Goal: Use online tool/utility: Utilize a website feature to perform a specific function

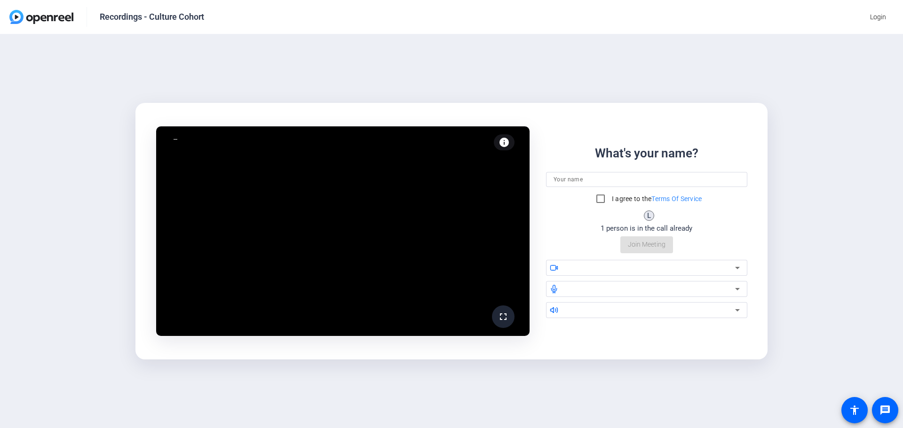
click at [599, 181] on input at bounding box center [646, 179] width 186 height 11
type input "[PERSON_NAME]"
click at [600, 201] on input "I agree to the Terms Of Service" at bounding box center [600, 198] width 19 height 19
checkbox input "true"
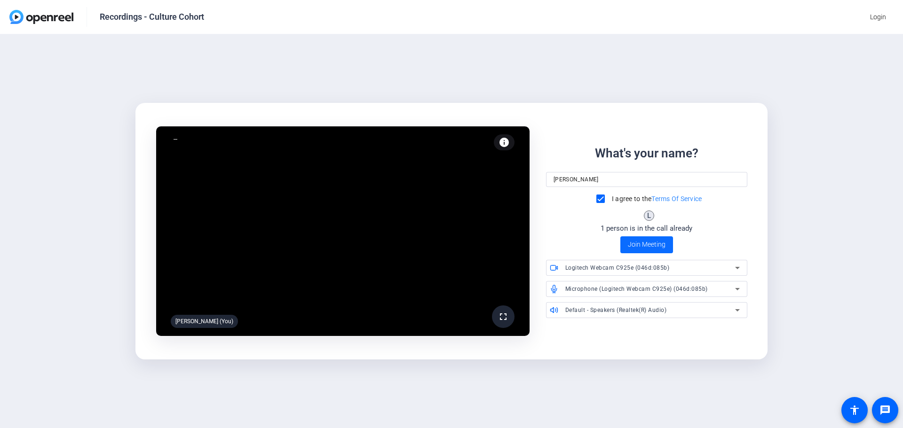
click at [642, 235] on span at bounding box center [646, 245] width 53 height 23
click at [642, 243] on div "What's your name? [PERSON_NAME] I agree to the Terms Of Service L 1 person is i…" at bounding box center [646, 231] width 201 height 174
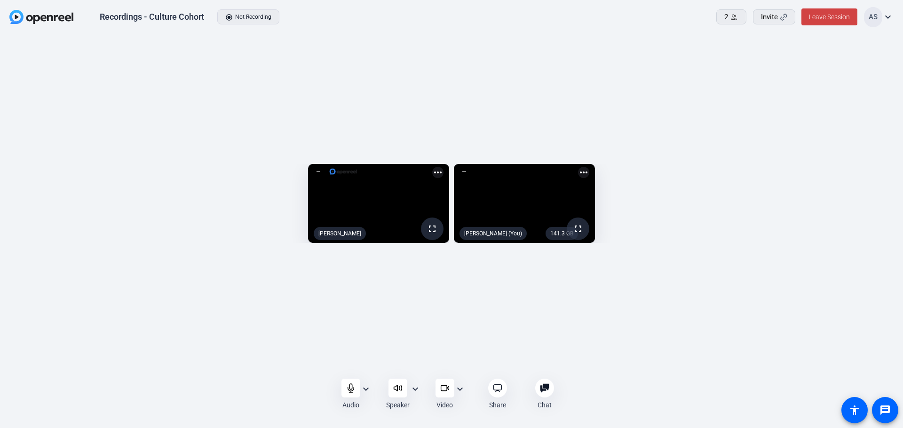
click at [459, 389] on mat-icon "expand_more" at bounding box center [459, 389] width 11 height 11
click at [516, 361] on div at bounding box center [451, 214] width 903 height 428
click at [459, 389] on mat-icon "expand_more" at bounding box center [459, 389] width 11 height 11
click at [597, 344] on div at bounding box center [451, 214] width 903 height 428
click at [589, 167] on mat-icon "more_horiz" at bounding box center [583, 172] width 11 height 11
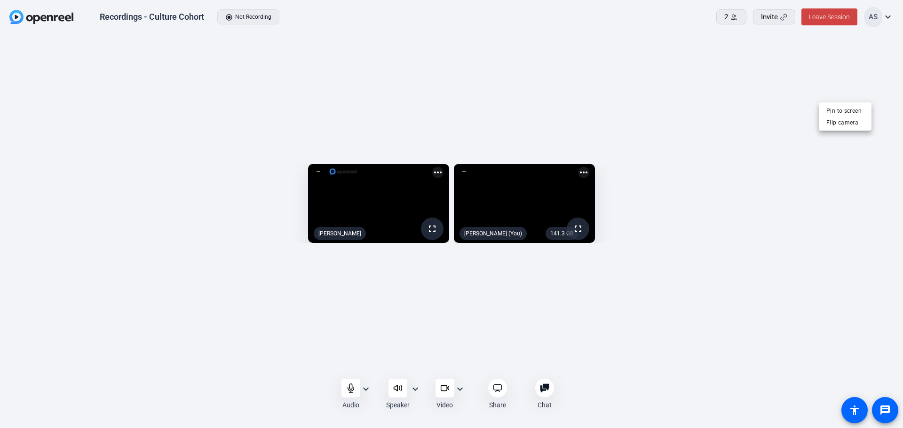
click at [676, 372] on div at bounding box center [451, 214] width 903 height 428
click at [829, 17] on span "Leave Session" at bounding box center [829, 17] width 41 height 8
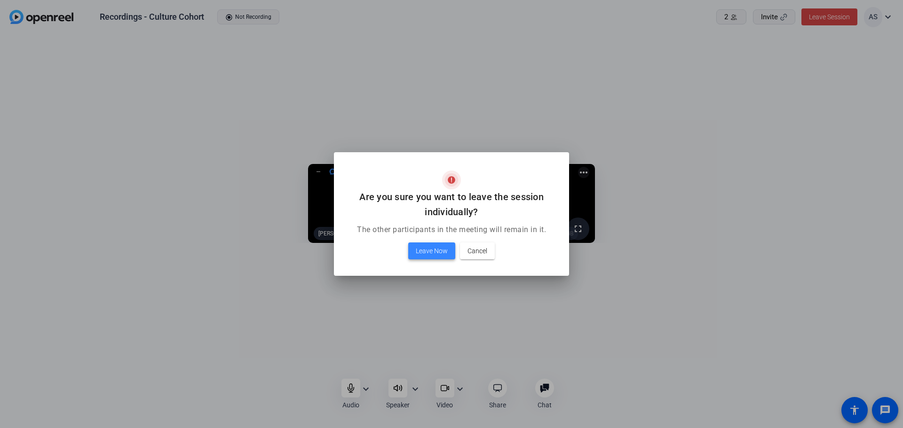
click at [438, 257] on span at bounding box center [431, 251] width 47 height 23
